Goal: Obtain resource: Download file/media

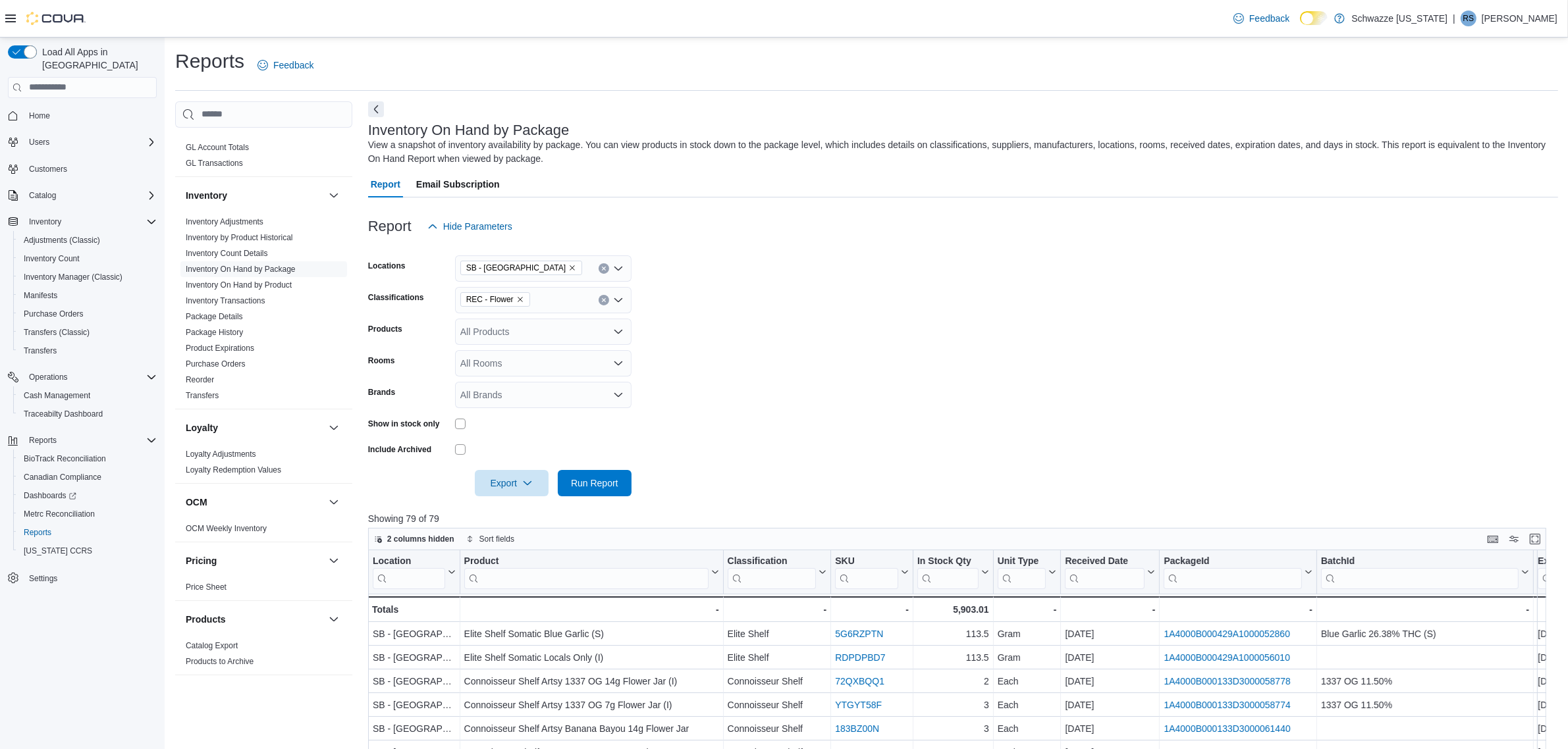
scroll to position [356, 0]
click at [250, 363] on link "Product Expirations" at bounding box center [219, 362] width 69 height 9
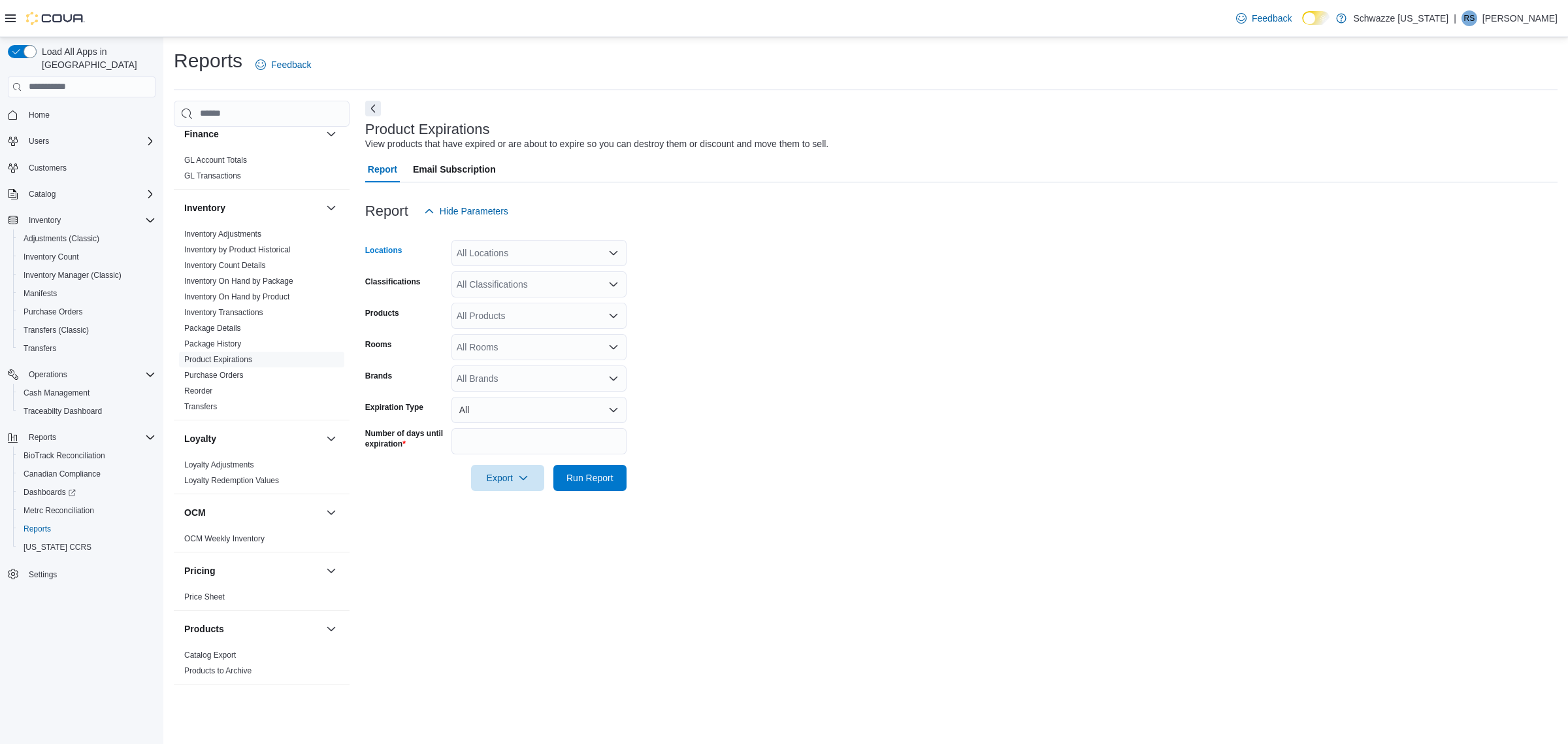
click at [497, 242] on div "All Locations" at bounding box center [539, 253] width 175 height 26
type input "**"
click at [543, 275] on span "SB - [GEOGRAPHIC_DATA]" at bounding box center [543, 275] width 115 height 13
click at [838, 312] on form "Locations SB - Highlands Classifications All Classifications Products All Produ…" at bounding box center [961, 357] width 1193 height 267
click at [598, 482] on span "Run Report" at bounding box center [590, 477] width 47 height 13
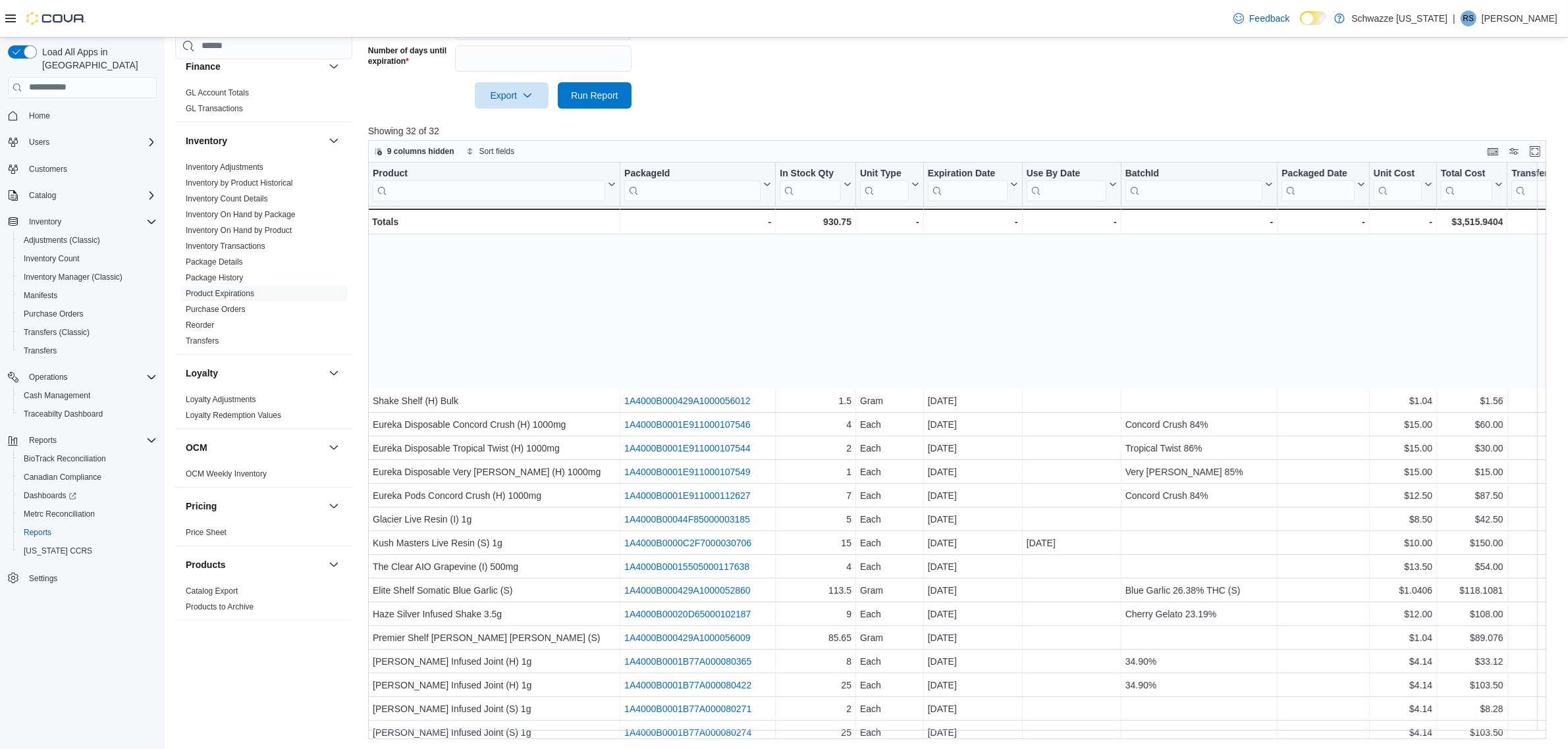
scroll to position [261, 0]
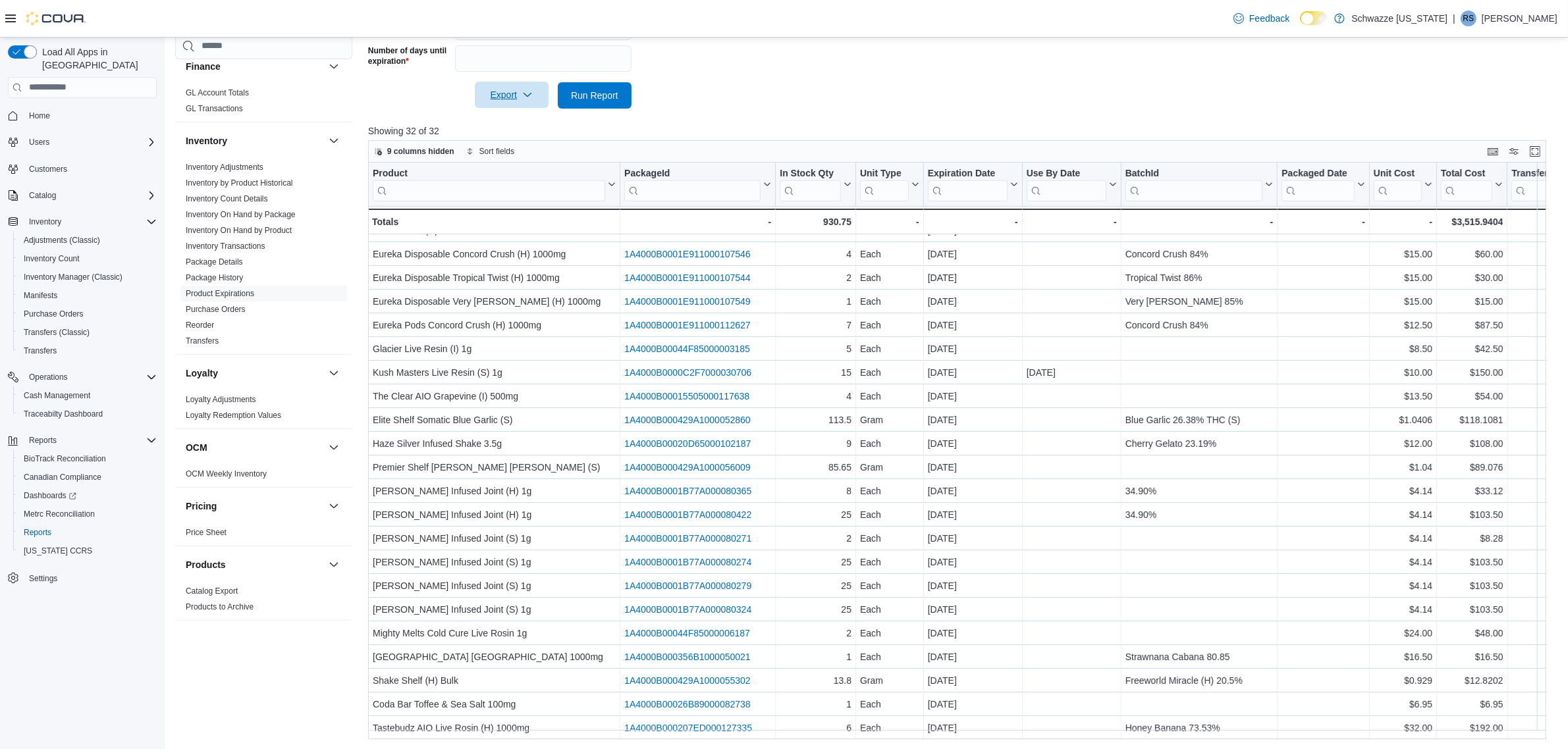
click at [508, 98] on span "Export" at bounding box center [511, 95] width 58 height 26
drag, startPoint x: 511, startPoint y: 120, endPoint x: 509, endPoint y: 134, distance: 14.1
click at [509, 134] on div "Export to Excel Export to Csv Export to Json" at bounding box center [513, 147] width 75 height 79
click at [814, 125] on p "Showing 32 of 32" at bounding box center [963, 131] width 1190 height 13
click at [484, 97] on span "Export" at bounding box center [511, 95] width 58 height 26
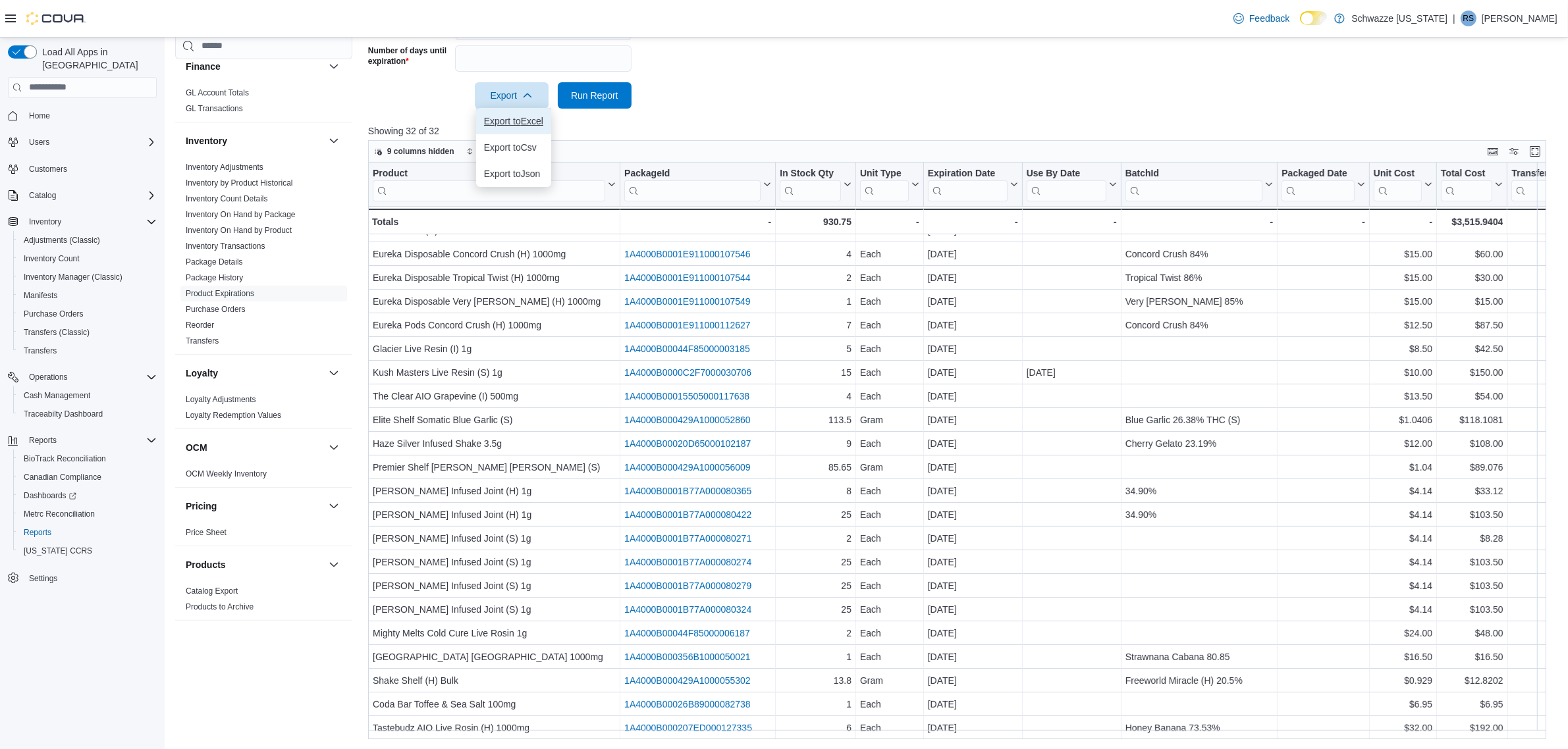
click at [524, 120] on span "Export to Excel" at bounding box center [514, 121] width 59 height 11
click at [508, 93] on span "Export" at bounding box center [511, 95] width 58 height 26
click at [504, 116] on span "Export to Excel" at bounding box center [514, 121] width 59 height 11
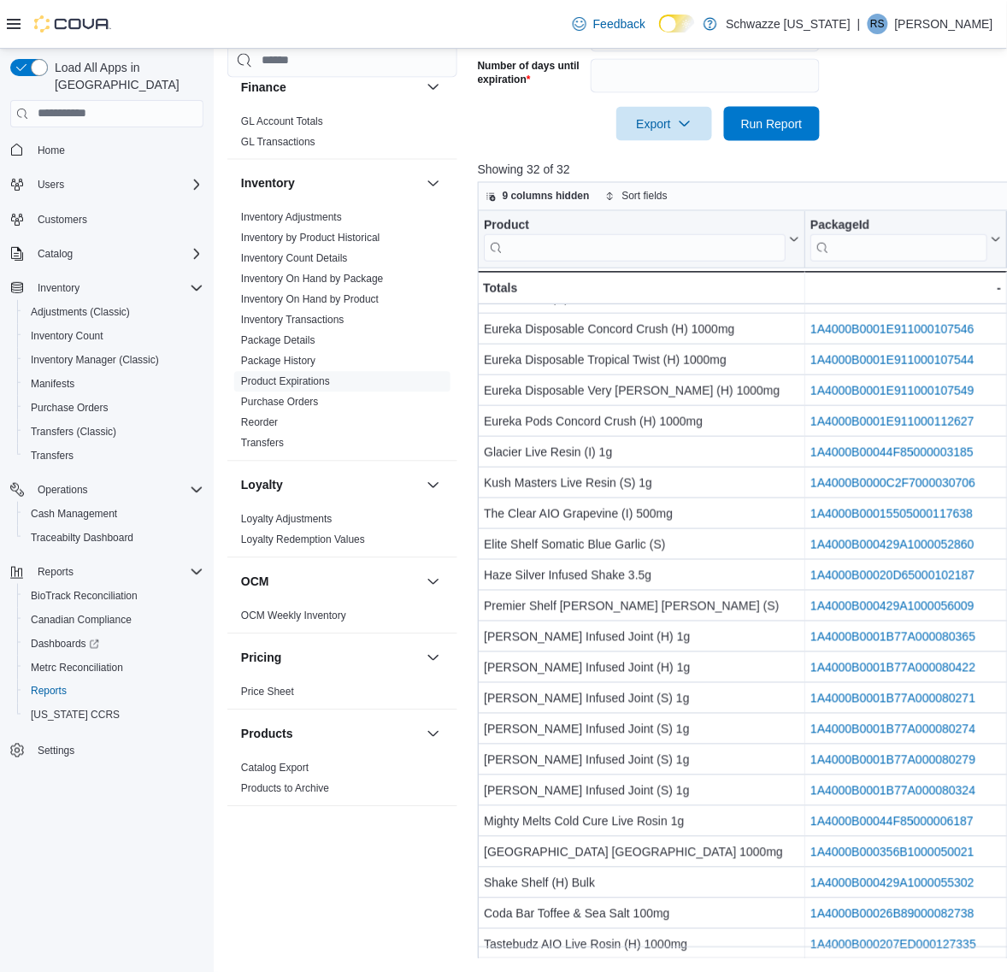
click at [248, 868] on div "Cash Management Cash Management Cash Out Details Compliance OCS Transaction Sub…" at bounding box center [342, 480] width 230 height 875
